Goal: Check status: Check status

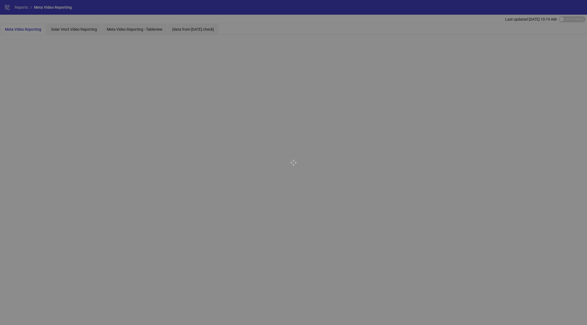
click at [72, 29] on div at bounding box center [293, 162] width 587 height 325
click at [72, 29] on span "Solar Veo3 Video Reporting" at bounding box center [74, 29] width 46 height 4
click at [72, 29] on div at bounding box center [293, 162] width 587 height 325
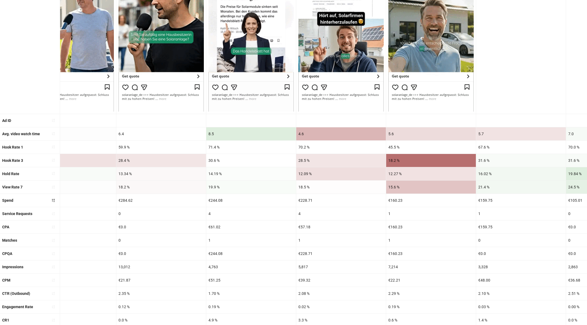
scroll to position [0, 846]
